Goal: Find specific page/section: Find specific page/section

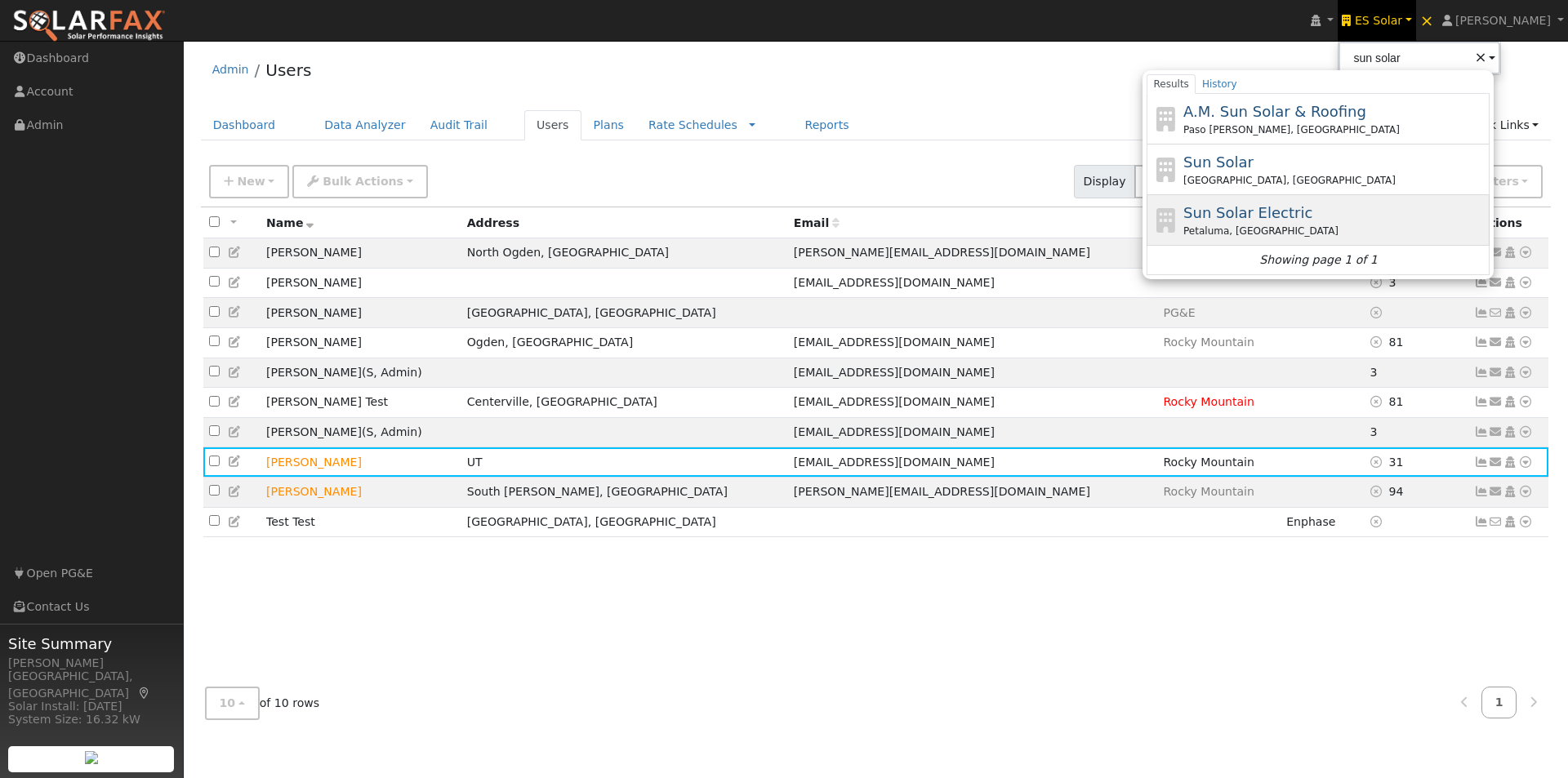
click at [1251, 211] on span "Sun Solar Electric" at bounding box center [1247, 212] width 129 height 17
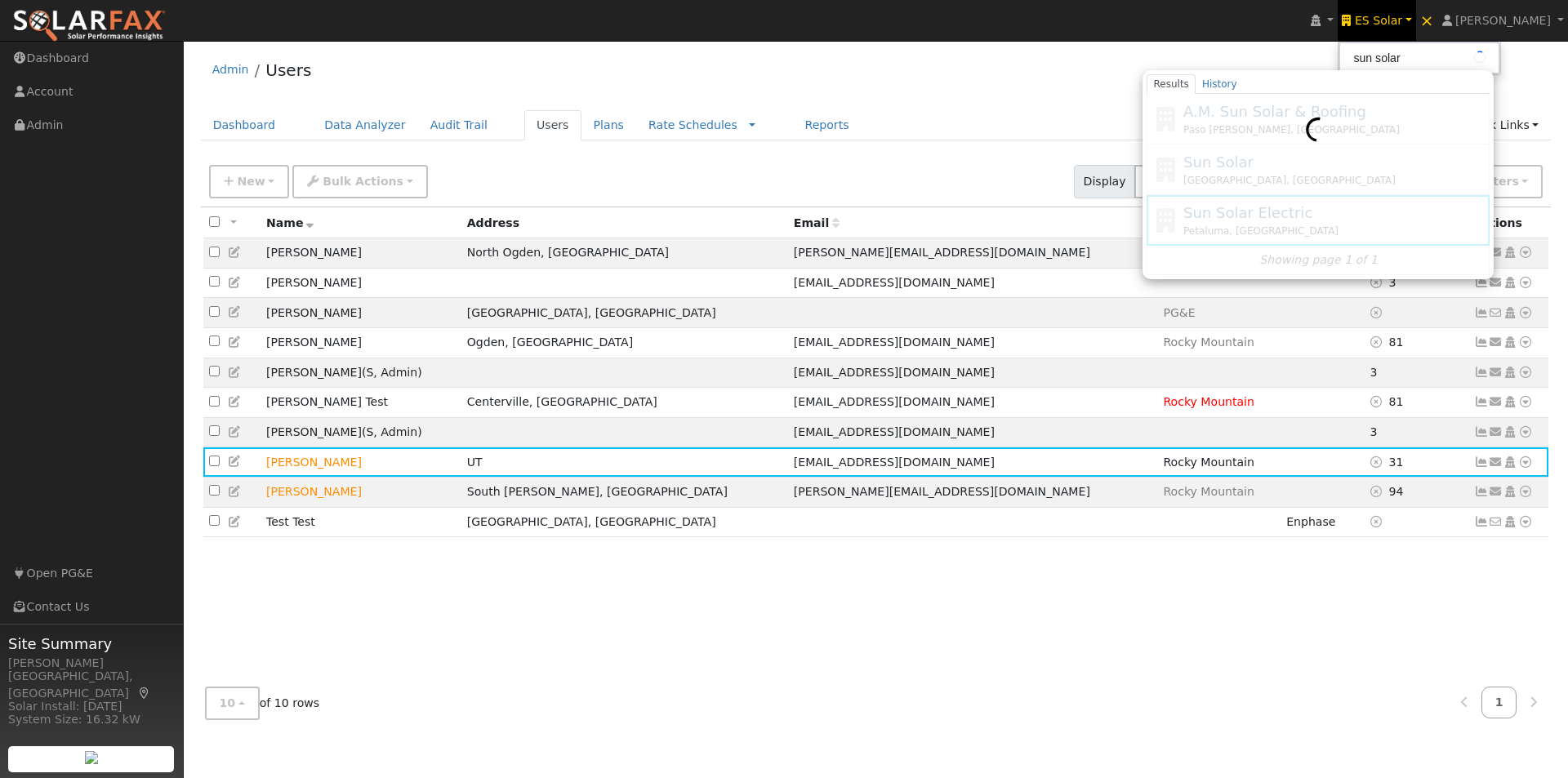
type input "Sun Solar Electric"
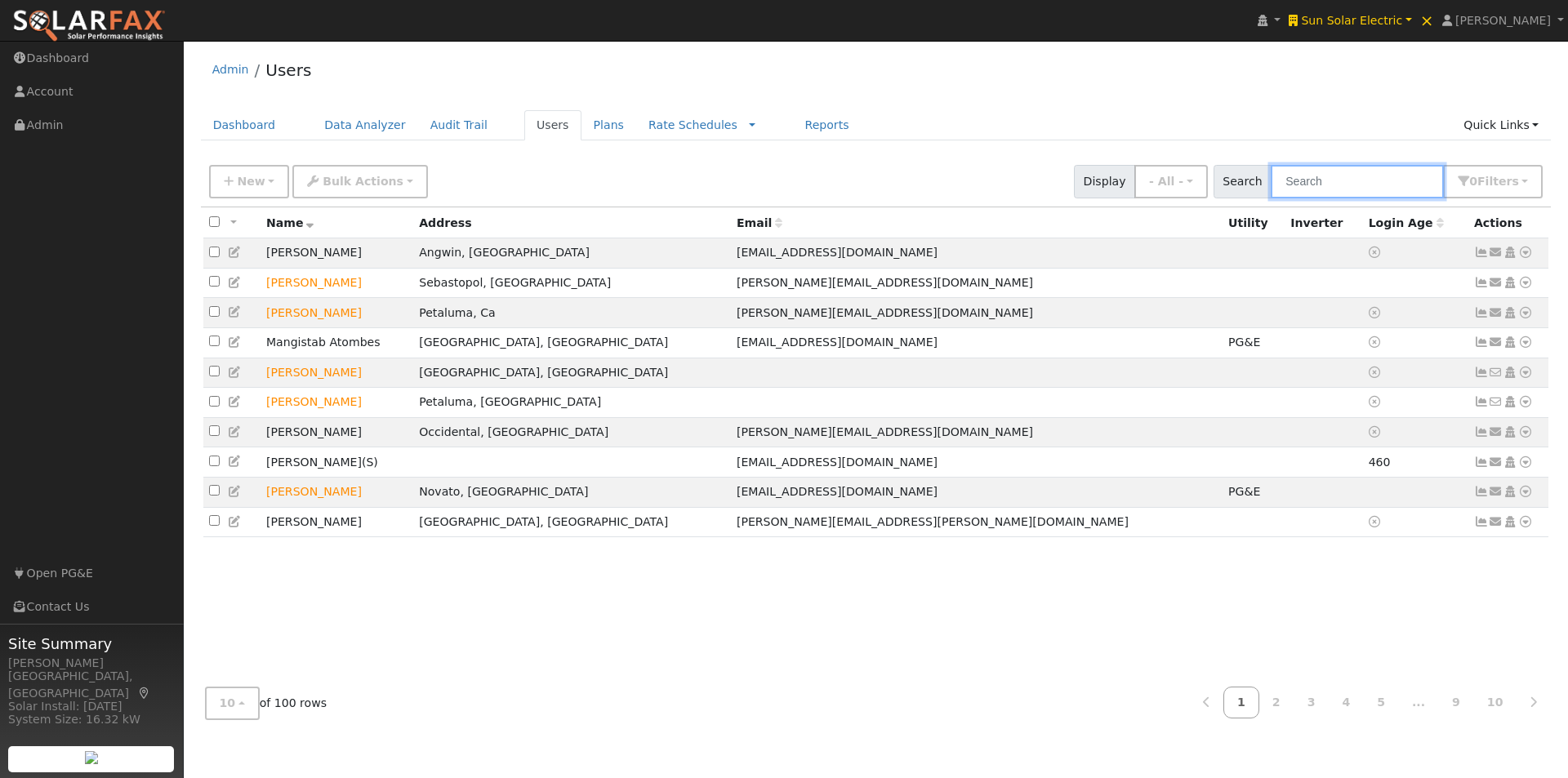
click at [1337, 191] on input "text" at bounding box center [1357, 182] width 173 height 34
paste input "d.macdonneil@sunsolarelectric.org"
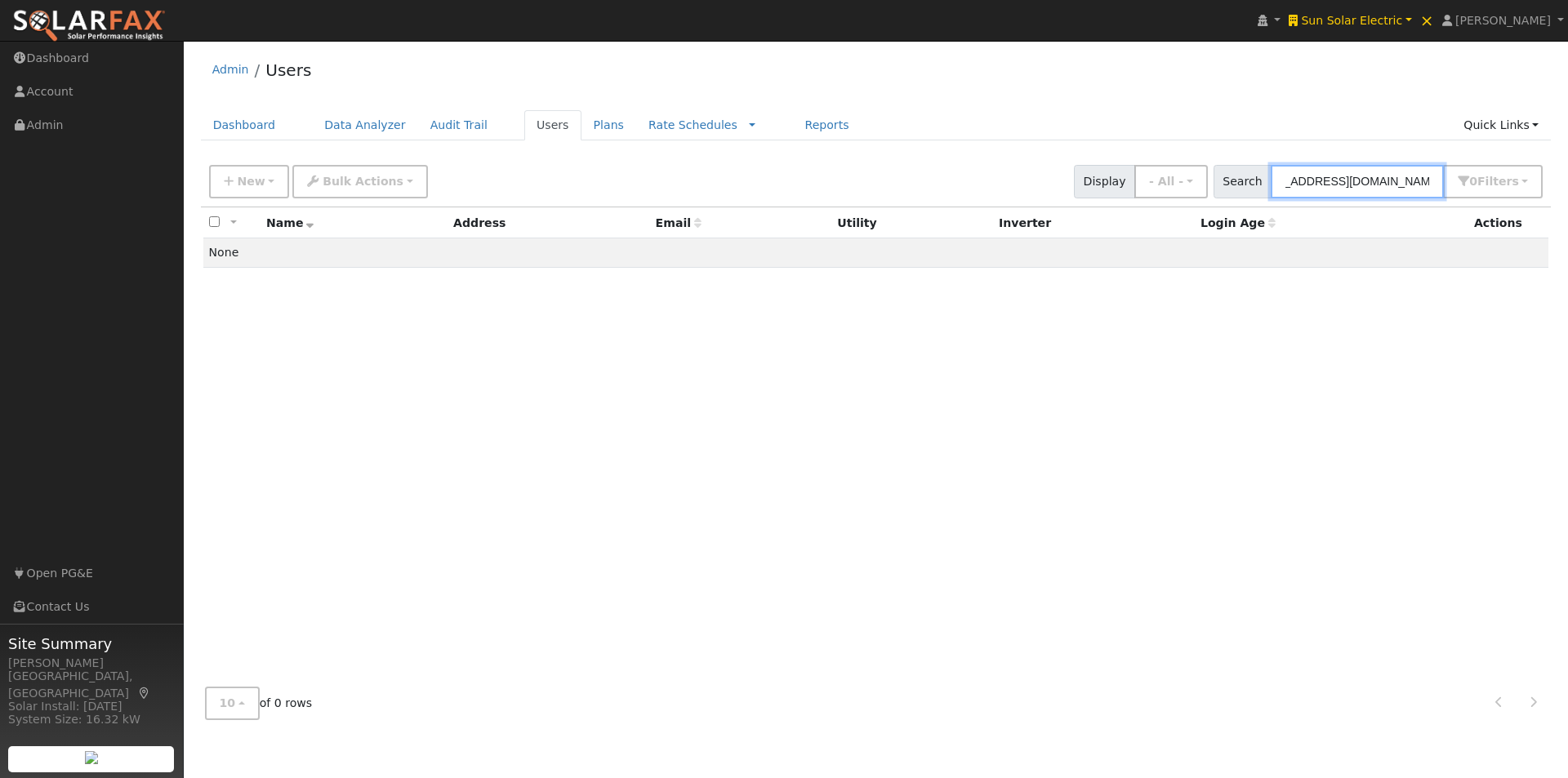
type input "d.macdonneil@sunsolarelectric.org"
